Goal: Task Accomplishment & Management: Use online tool/utility

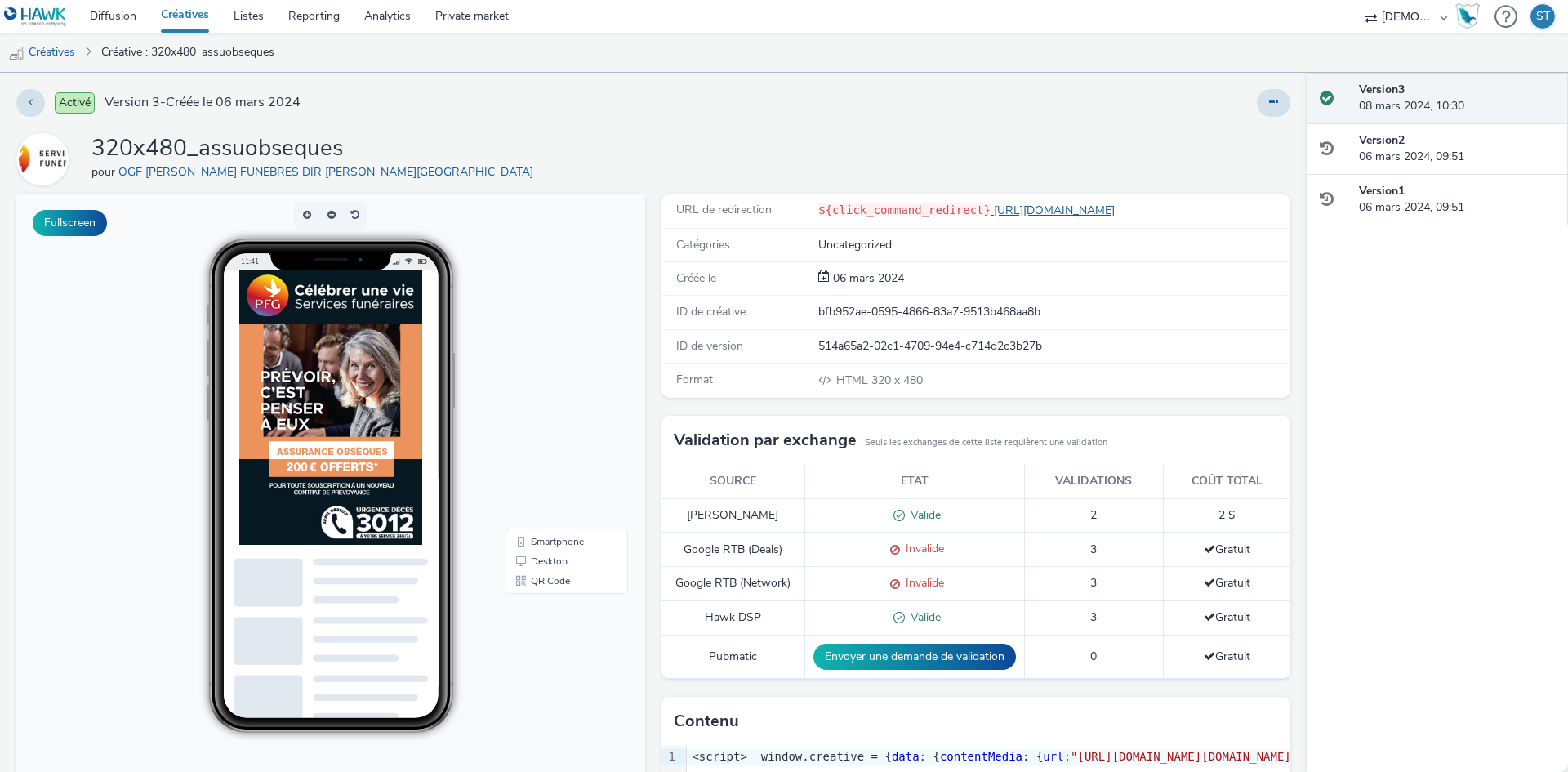
click at [991, 211] on link "[URL][DOMAIN_NAME]" at bounding box center [1056, 210] width 131 height 15
click at [355, 504] on div at bounding box center [370, 466] width 261 height 392
